Goal: Task Accomplishment & Management: Use online tool/utility

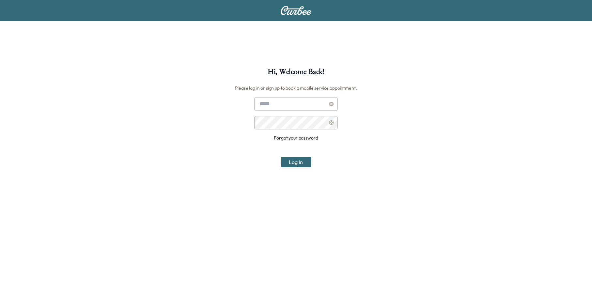
type input "**********"
click at [295, 163] on button "Log In" at bounding box center [296, 162] width 30 height 10
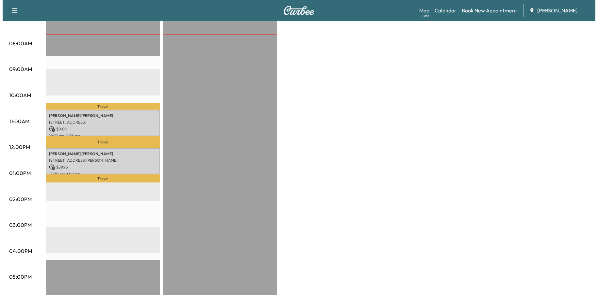
scroll to position [163, 0]
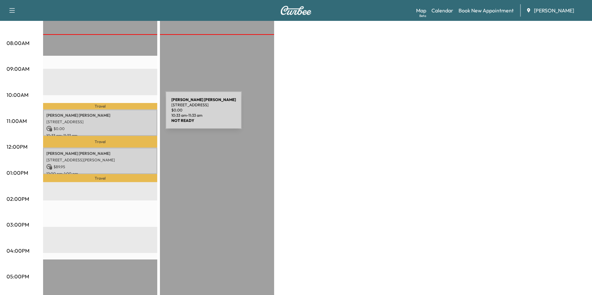
click at [117, 114] on p "NICOLA GARNETT" at bounding box center [100, 115] width 108 height 5
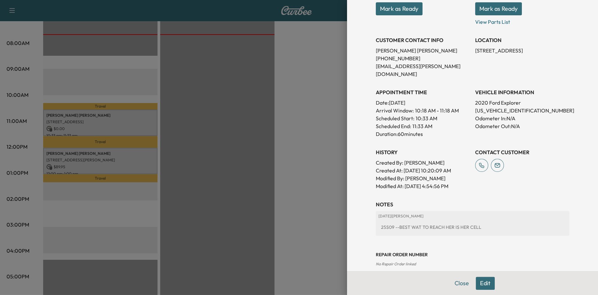
scroll to position [106, 0]
click at [463, 283] on button "Close" at bounding box center [461, 283] width 23 height 13
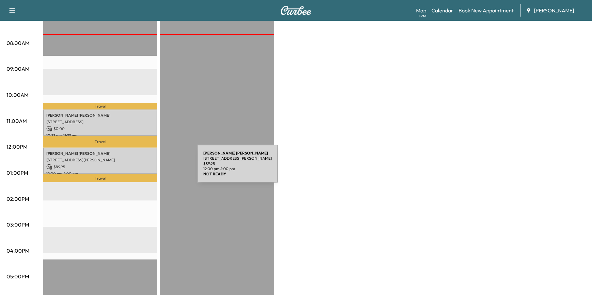
click at [135, 168] on p "$ 89.95" at bounding box center [100, 167] width 108 height 6
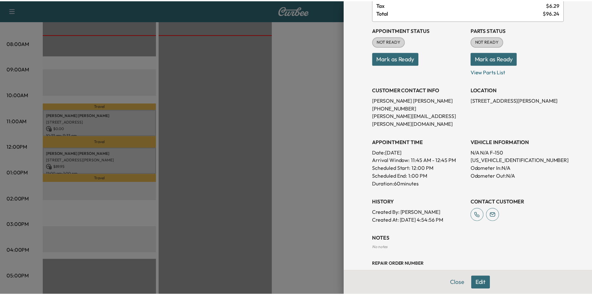
scroll to position [66, 0]
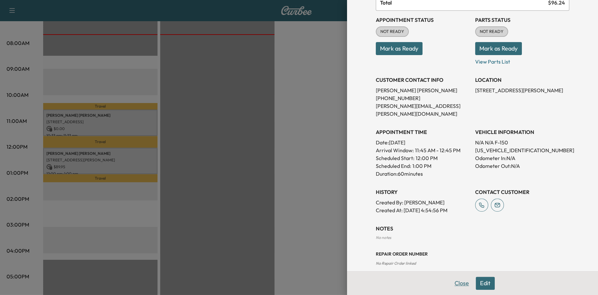
click at [462, 286] on button "Close" at bounding box center [461, 283] width 23 height 13
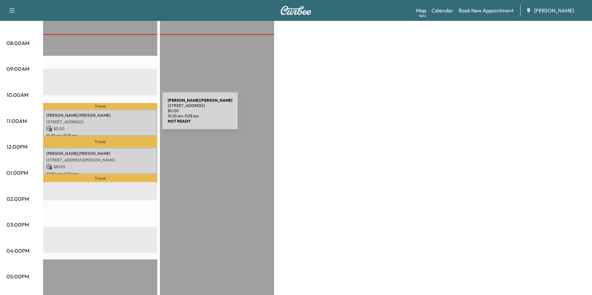
click at [114, 115] on p "NICOLA GARNETT" at bounding box center [100, 115] width 108 height 5
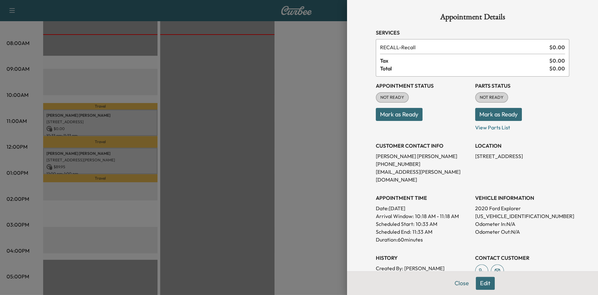
click at [256, 259] on div at bounding box center [299, 147] width 598 height 295
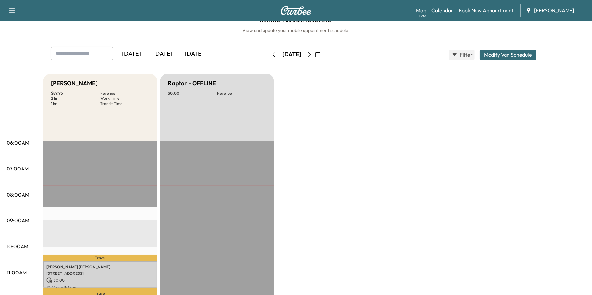
scroll to position [0, 0]
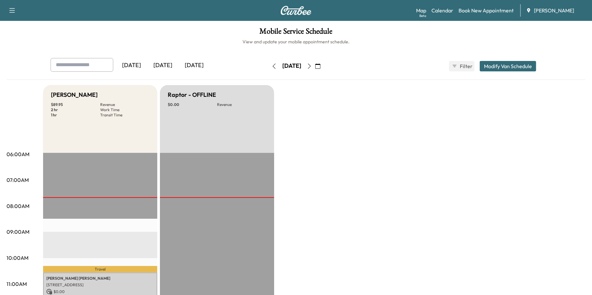
click at [312, 65] on icon "button" at bounding box center [309, 66] width 5 height 5
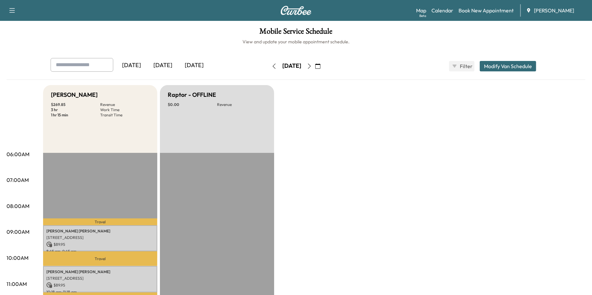
click at [312, 67] on icon "button" at bounding box center [309, 66] width 5 height 5
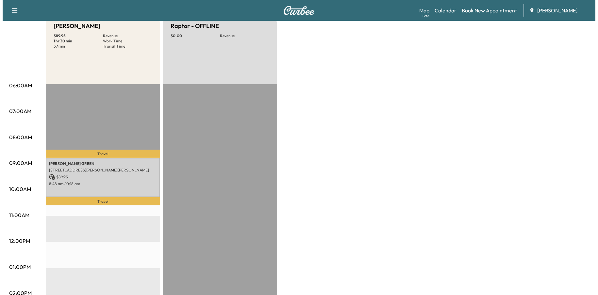
scroll to position [131, 0]
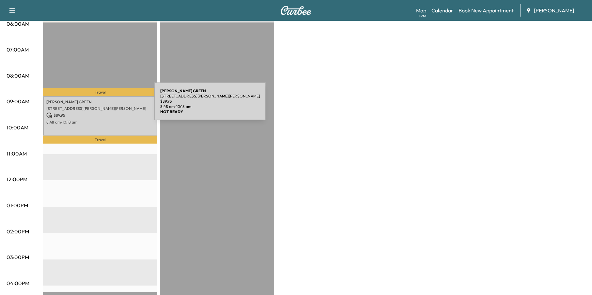
click at [105, 106] on p "211 Manning Dr, Alpharetta, GA 30009, USA" at bounding box center [100, 108] width 108 height 5
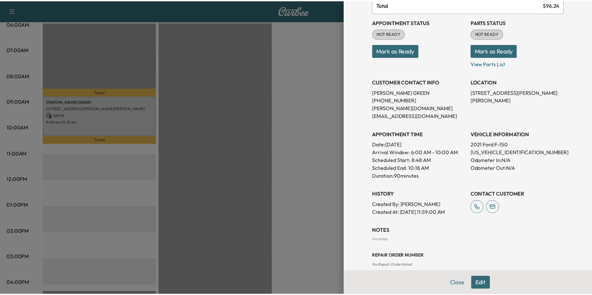
scroll to position [74, 0]
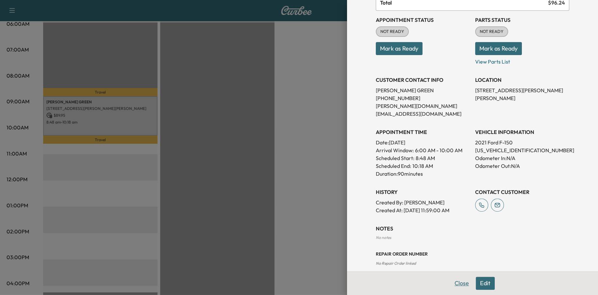
click at [458, 285] on button "Close" at bounding box center [461, 283] width 23 height 13
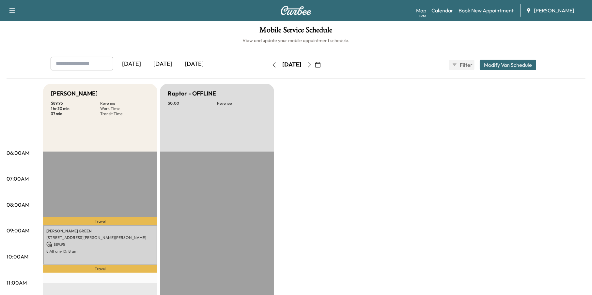
scroll to position [0, 0]
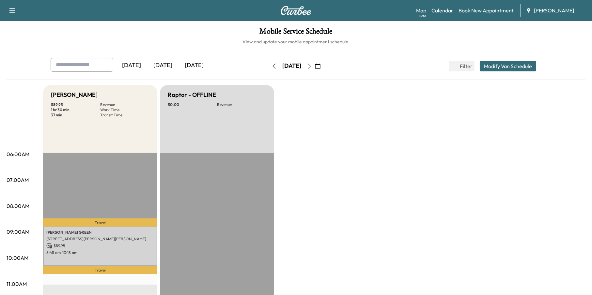
click at [272, 67] on icon "button" at bounding box center [274, 66] width 5 height 5
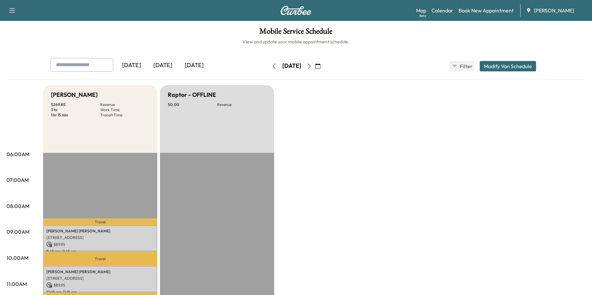
click at [272, 64] on icon "button" at bounding box center [274, 66] width 5 height 5
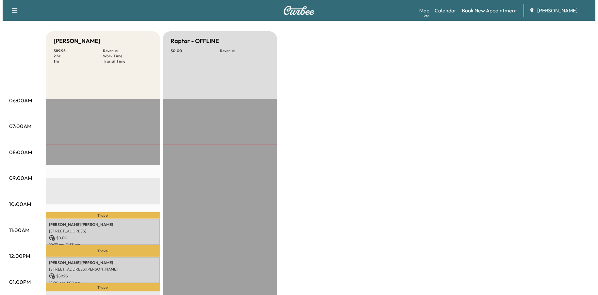
scroll to position [131, 0]
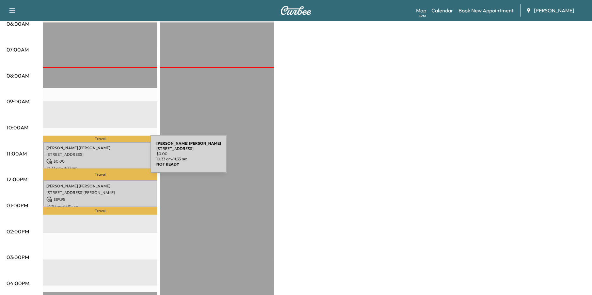
click at [103, 159] on p "$ 0.00" at bounding box center [100, 162] width 108 height 6
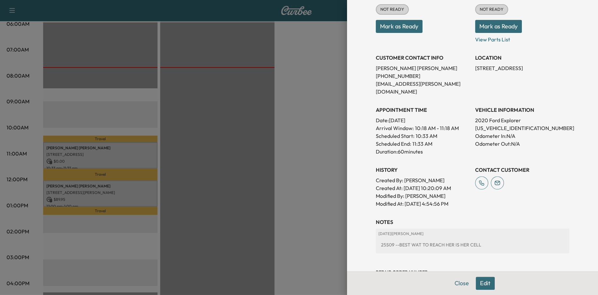
scroll to position [98, 0]
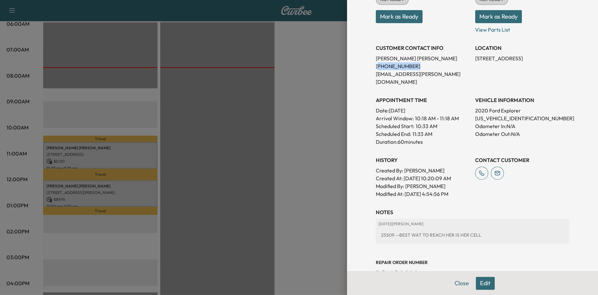
drag, startPoint x: 405, startPoint y: 68, endPoint x: 371, endPoint y: 65, distance: 33.4
click at [375, 65] on p "(781) 775-2068" at bounding box center [422, 66] width 94 height 8
copy p "781) 775-2068"
